Goal: Information Seeking & Learning: Learn about a topic

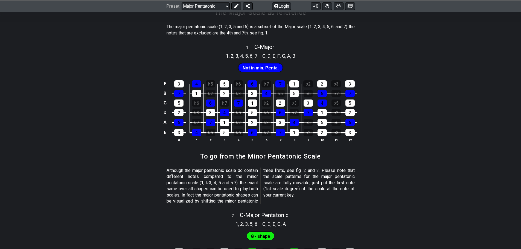
scroll to position [110, 0]
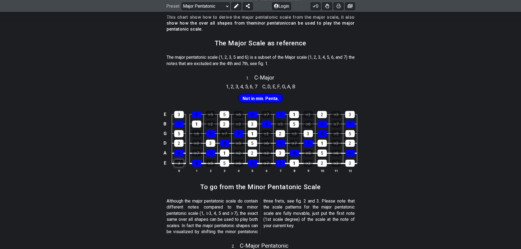
click at [178, 164] on div "3" at bounding box center [178, 163] width 9 height 7
click at [198, 163] on div "4" at bounding box center [196, 163] width 9 height 7
click at [212, 163] on div "♭5" at bounding box center [210, 163] width 9 height 7
click at [212, 165] on div "♭5" at bounding box center [210, 163] width 9 height 7
click at [194, 165] on div "4" at bounding box center [196, 163] width 9 height 7
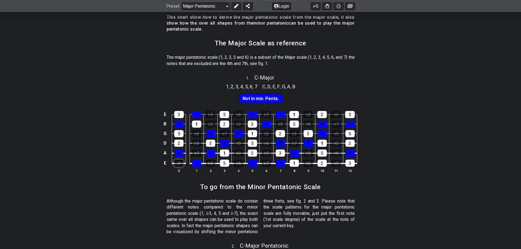
click at [181, 166] on div "3" at bounding box center [178, 163] width 9 height 7
click at [195, 156] on div "♭7" at bounding box center [196, 153] width 9 height 7
click at [198, 145] on div "♭3" at bounding box center [196, 143] width 9 height 7
click at [198, 136] on div "♭6" at bounding box center [196, 133] width 9 height 7
click at [209, 163] on div "♭5" at bounding box center [210, 163] width 9 height 7
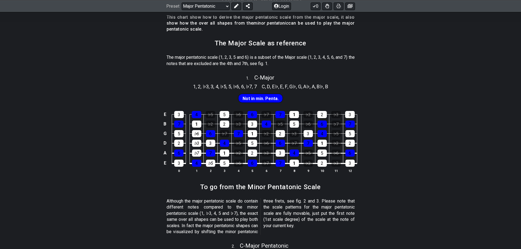
click at [239, 159] on td "♭6" at bounding box center [239, 158] width 14 height 10
click at [238, 161] on div "♭6" at bounding box center [238, 163] width 9 height 7
click at [239, 153] on div "♭2" at bounding box center [238, 153] width 9 height 7
click at [238, 147] on td "♭2" at bounding box center [239, 148] width 14 height 10
click at [239, 140] on div "♭5" at bounding box center [238, 143] width 9 height 7
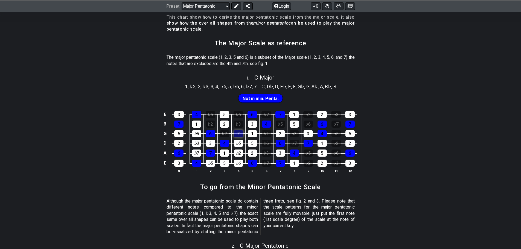
click at [239, 136] on div "7" at bounding box center [238, 133] width 9 height 7
click at [238, 128] on td "7" at bounding box center [239, 129] width 14 height 10
click at [266, 99] on span "Not in min. Penta." at bounding box center [261, 99] width 36 height 8
click at [296, 142] on div "♭7" at bounding box center [294, 143] width 9 height 7
drag, startPoint x: 271, startPoint y: 149, endPoint x: 267, endPoint y: 149, distance: 3.8
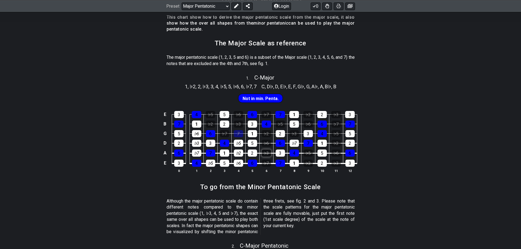
click at [270, 149] on td "♭3" at bounding box center [267, 148] width 14 height 10
drag, startPoint x: 260, startPoint y: 149, endPoint x: 263, endPoint y: 153, distance: 4.9
click at [260, 149] on td "♭3" at bounding box center [267, 148] width 14 height 10
click at [263, 153] on div "♭3" at bounding box center [266, 153] width 9 height 7
